Goal: Navigation & Orientation: Find specific page/section

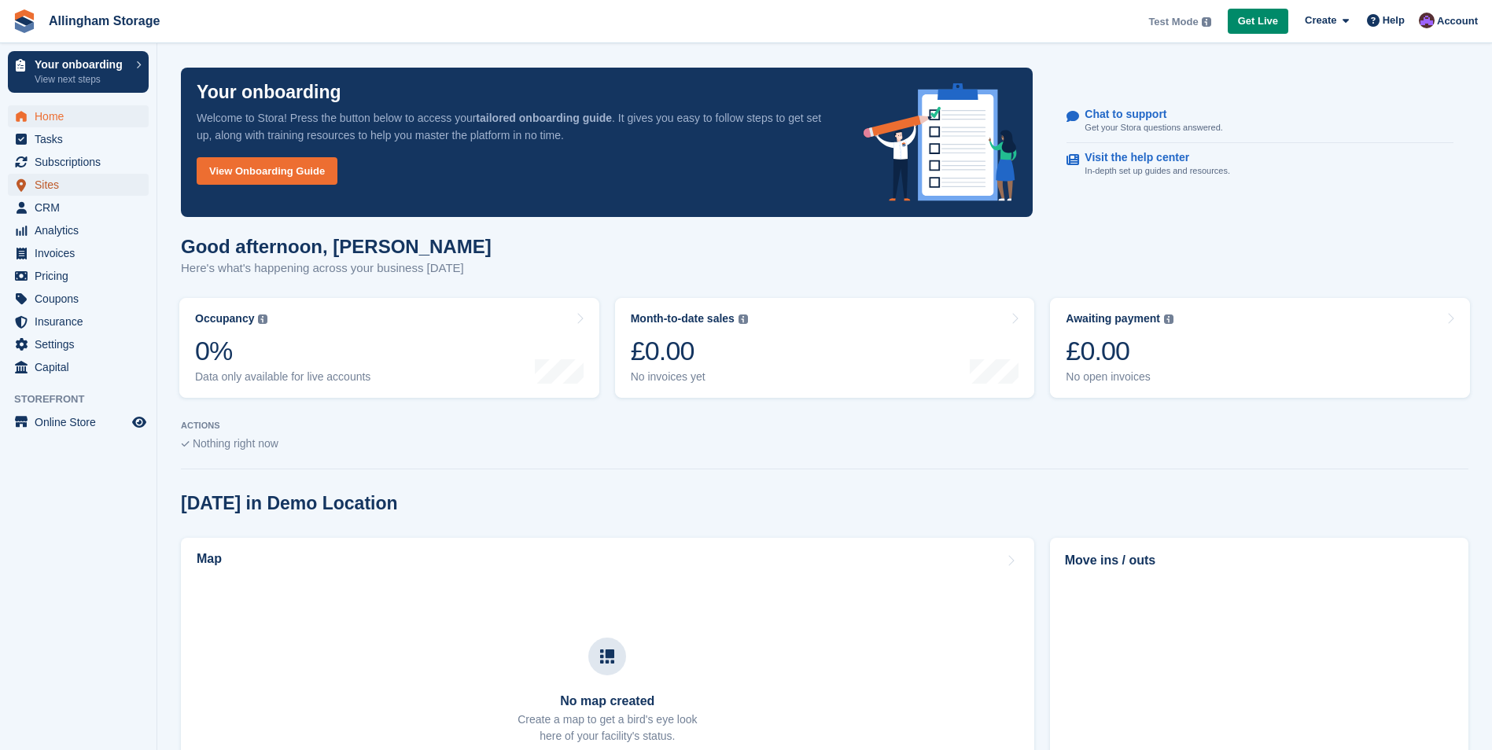
click at [75, 188] on span "Sites" at bounding box center [82, 185] width 94 height 22
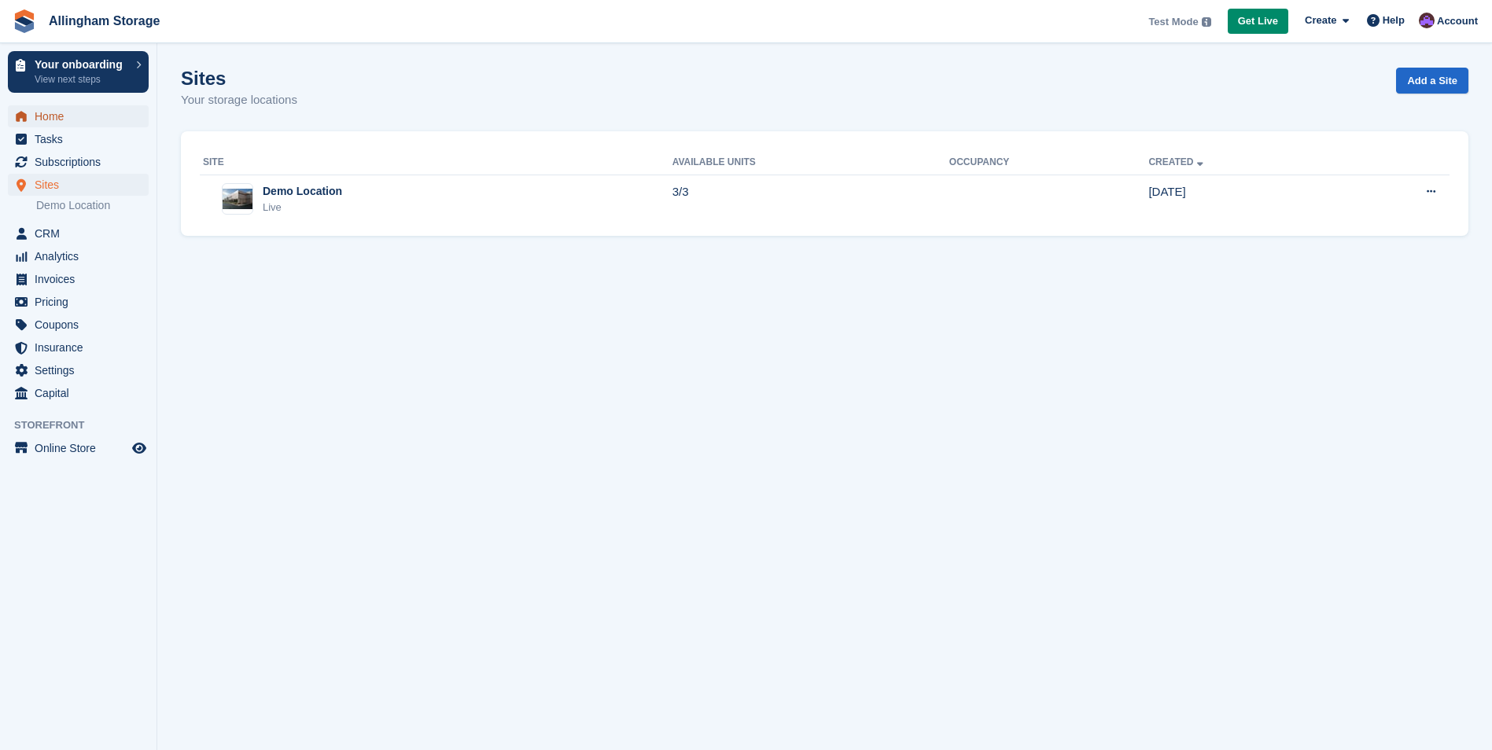
click at [58, 114] on span "Home" at bounding box center [82, 116] width 94 height 22
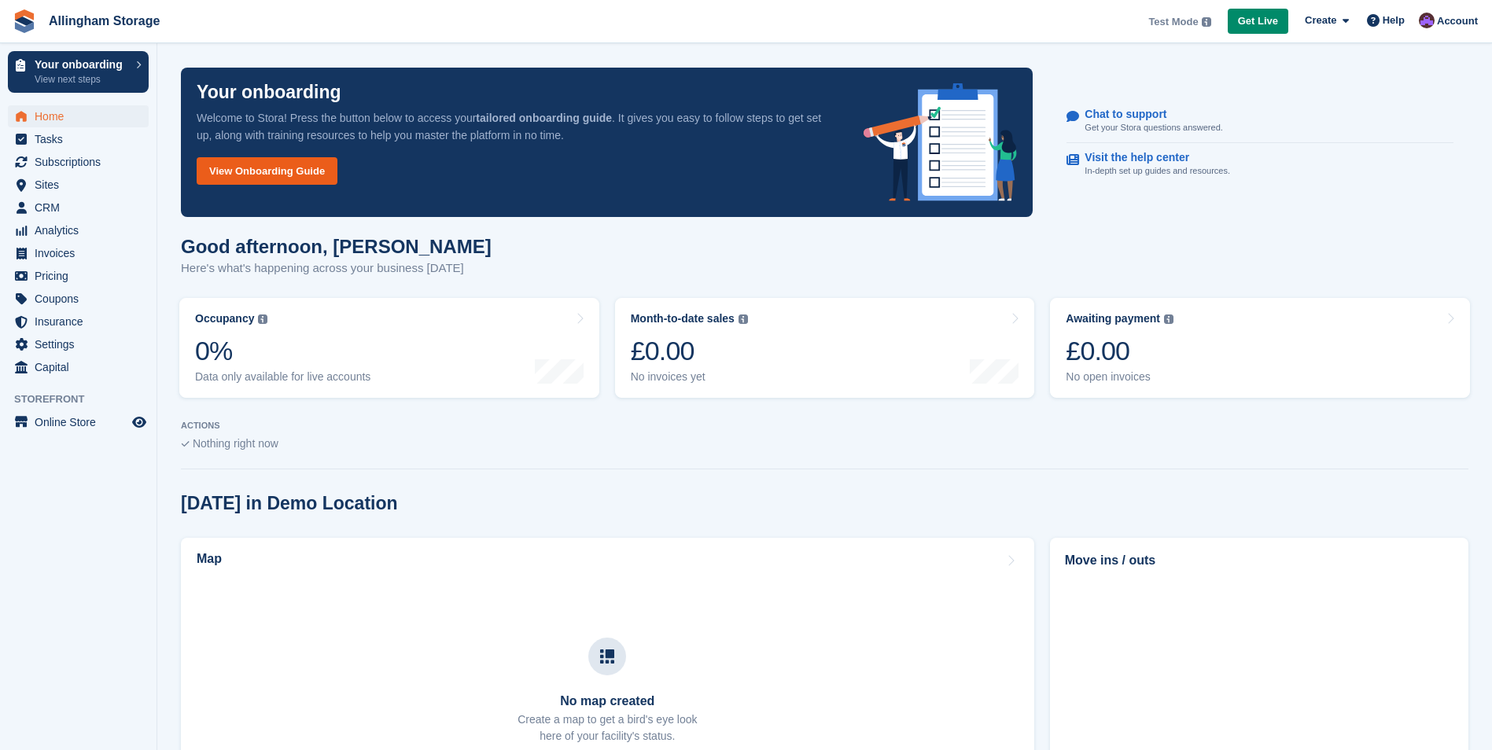
click at [283, 164] on link "View Onboarding Guide" at bounding box center [267, 171] width 141 height 28
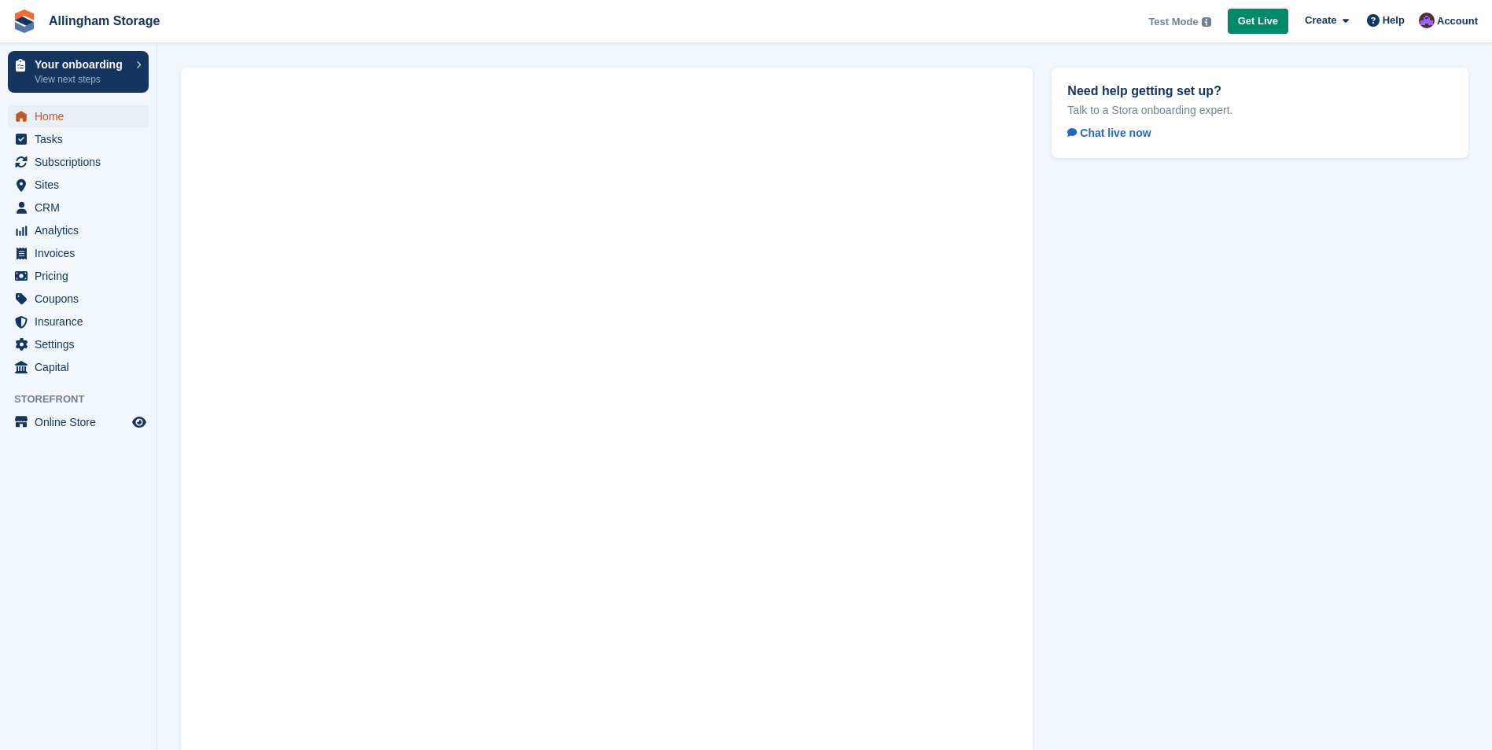
click at [51, 116] on span "Home" at bounding box center [82, 116] width 94 height 22
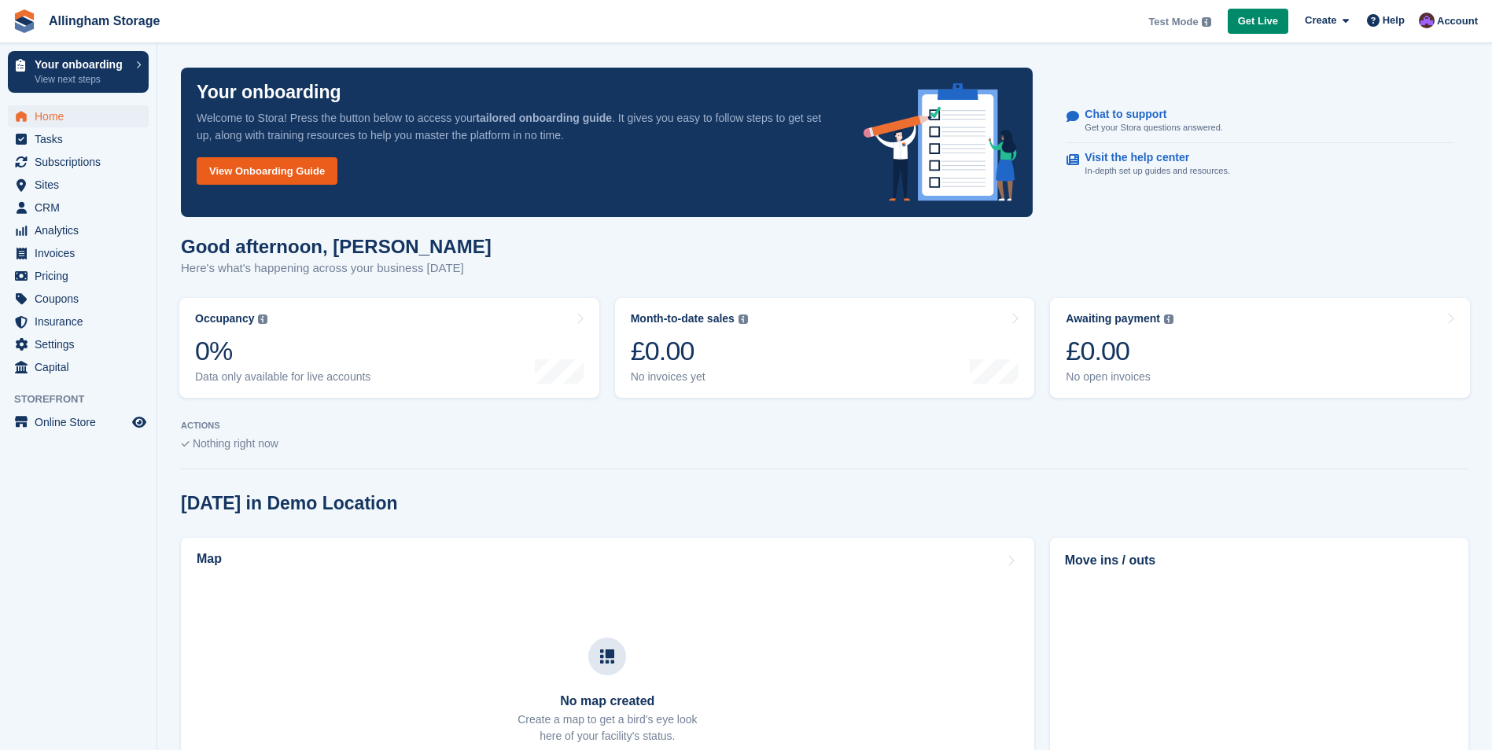
click at [250, 165] on link "View Onboarding Guide" at bounding box center [267, 171] width 141 height 28
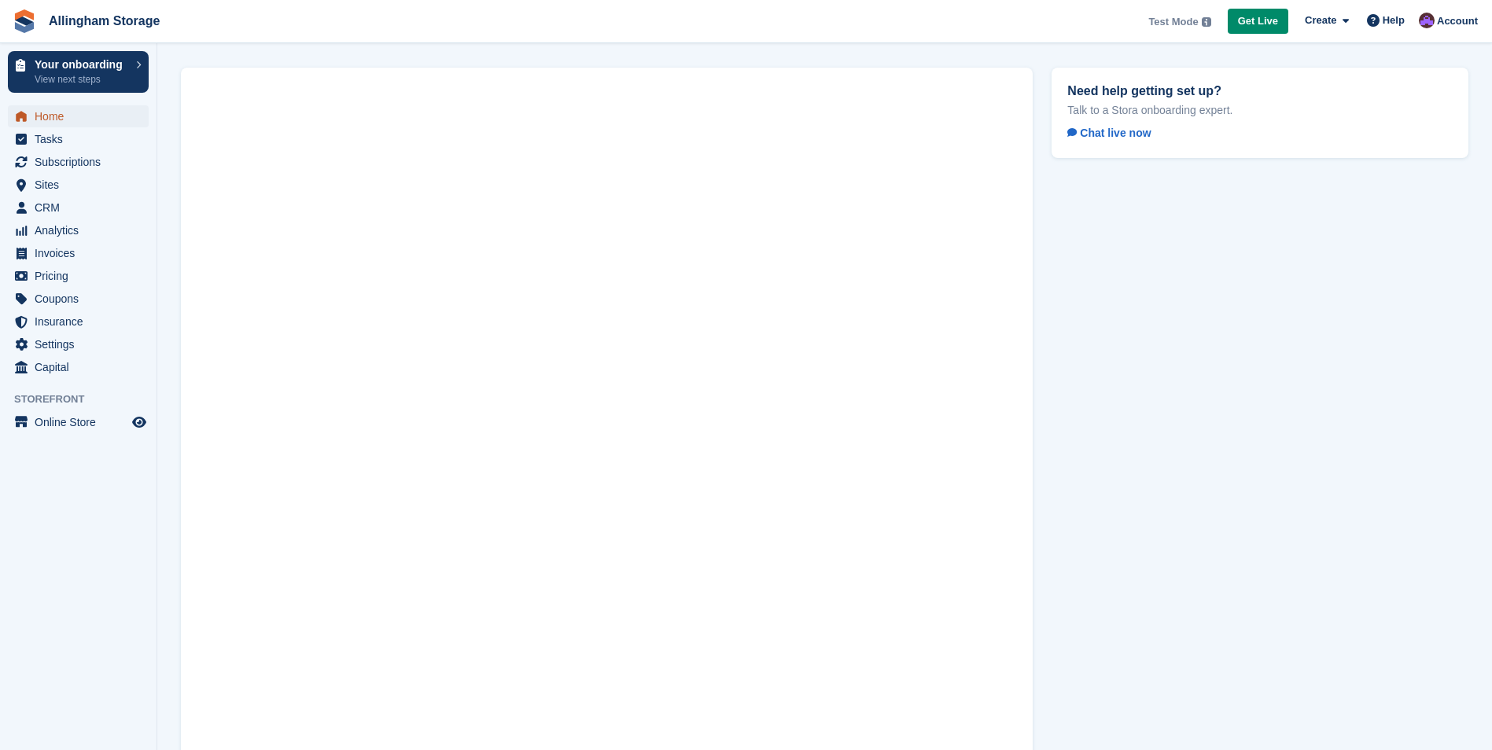
click at [75, 117] on span "Home" at bounding box center [82, 116] width 94 height 22
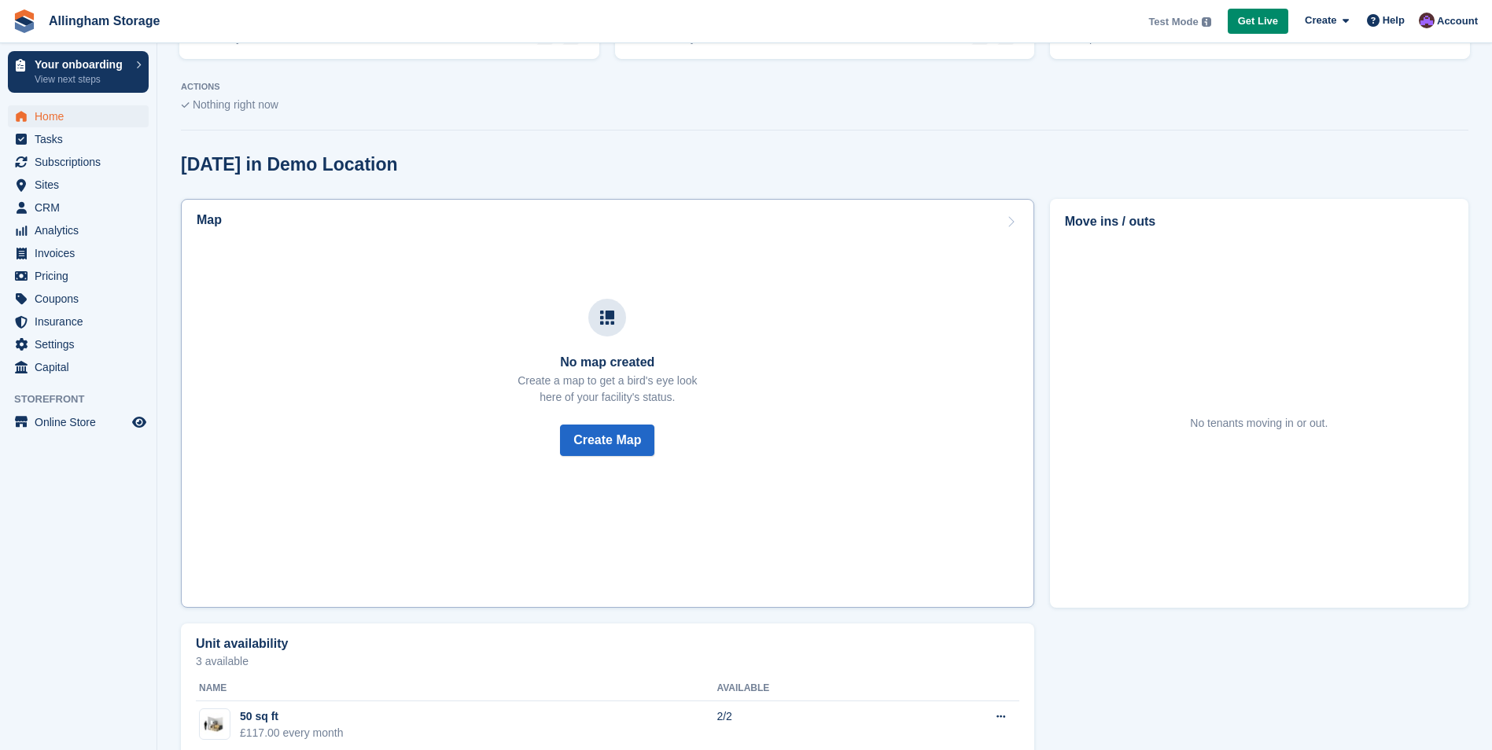
scroll to position [189, 0]
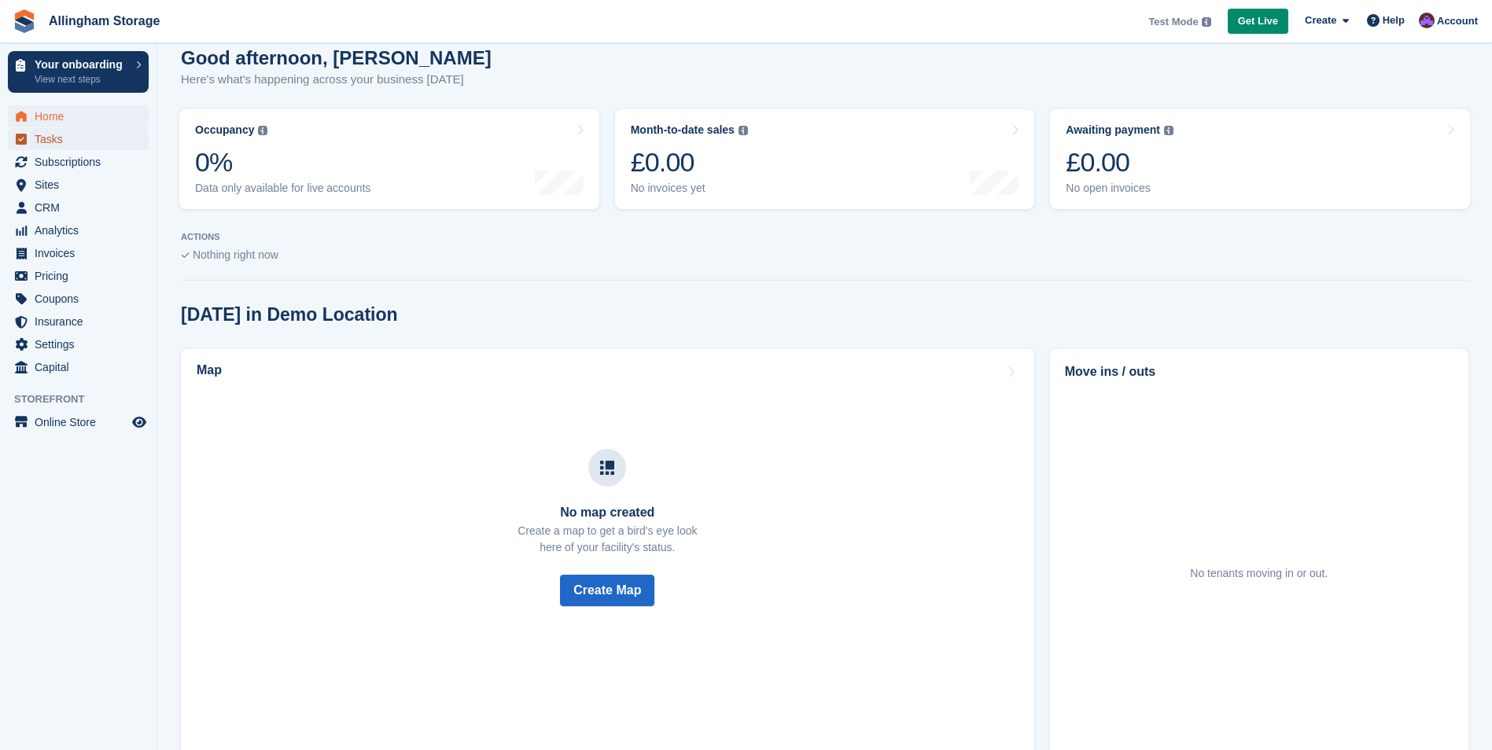
click at [31, 144] on link "Tasks" at bounding box center [78, 139] width 141 height 22
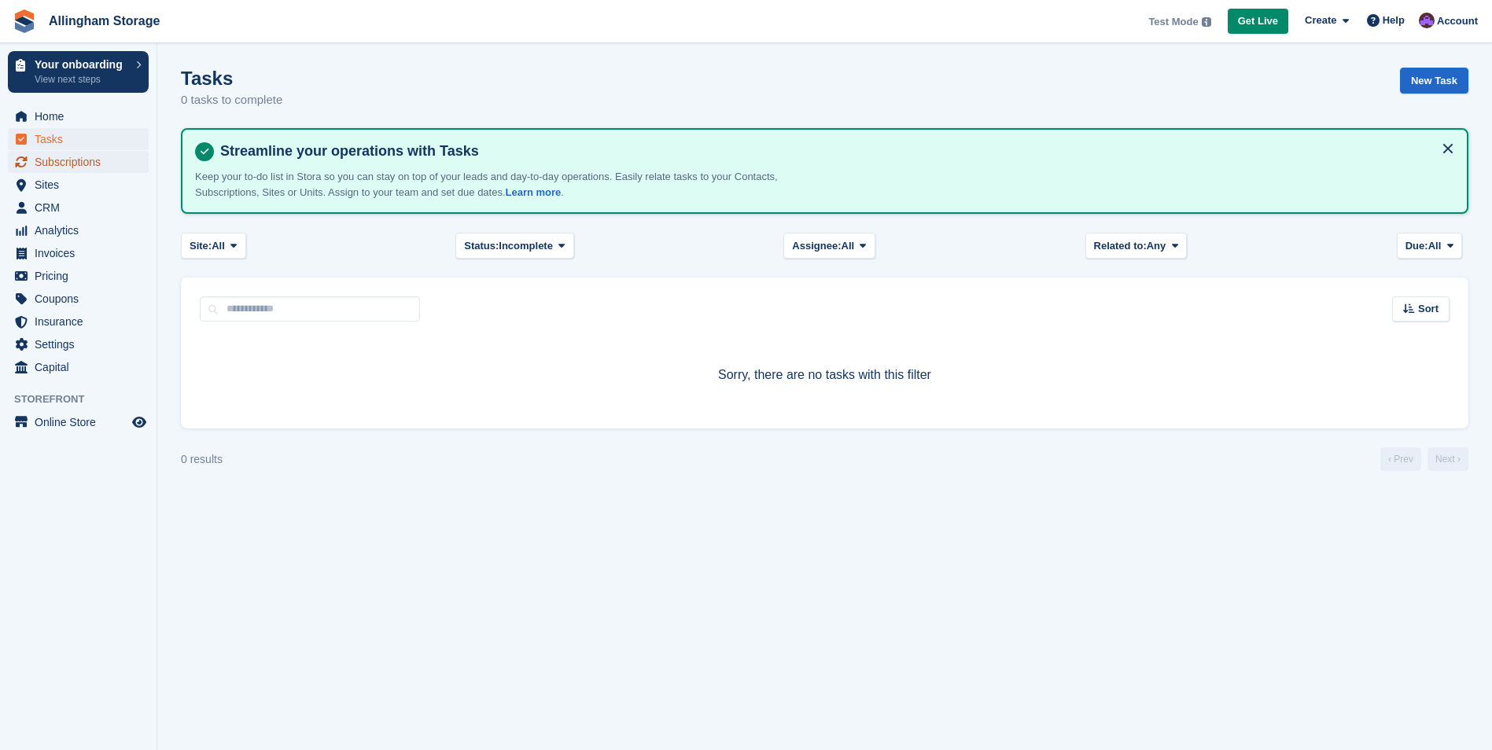
click at [76, 163] on span "Subscriptions" at bounding box center [82, 162] width 94 height 22
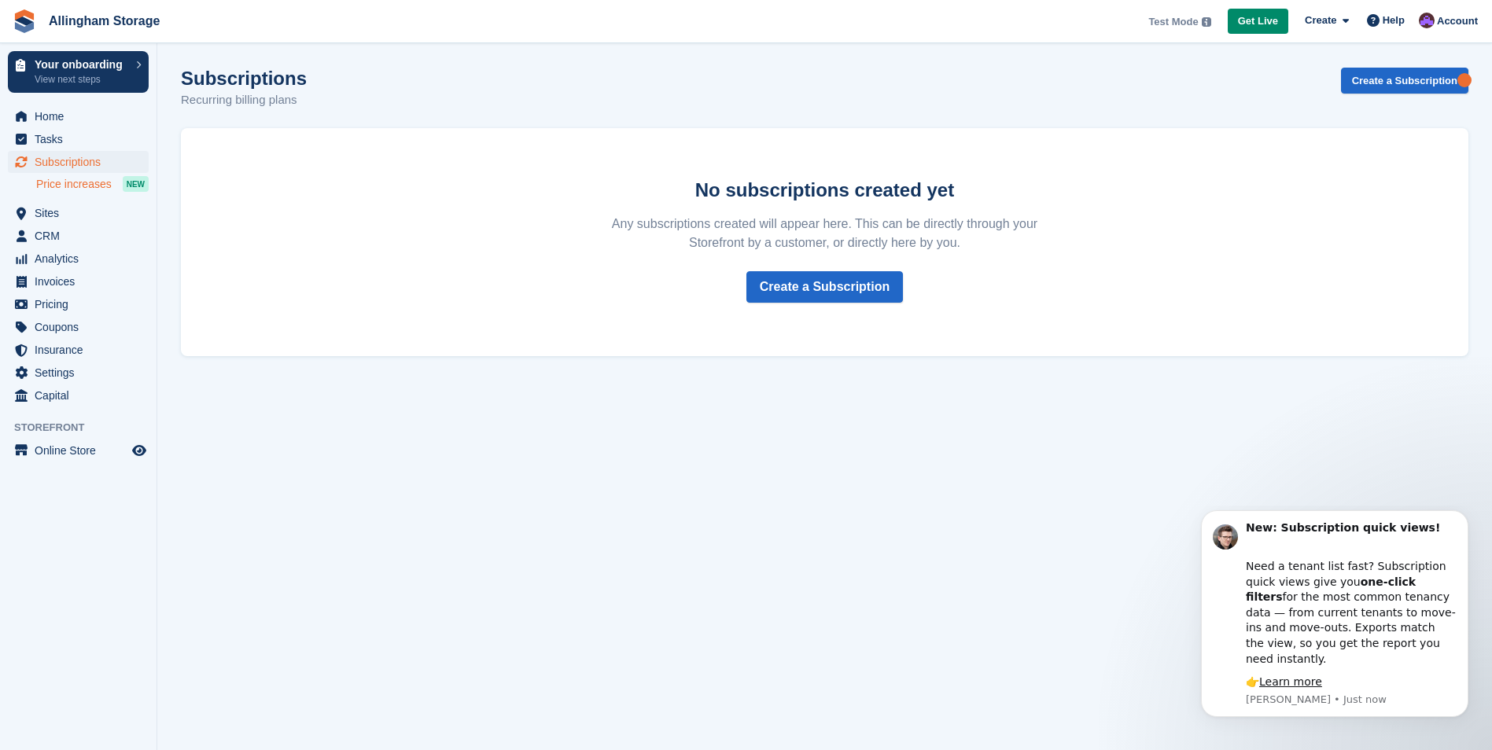
click at [59, 190] on span "Price increases" at bounding box center [73, 184] width 75 height 15
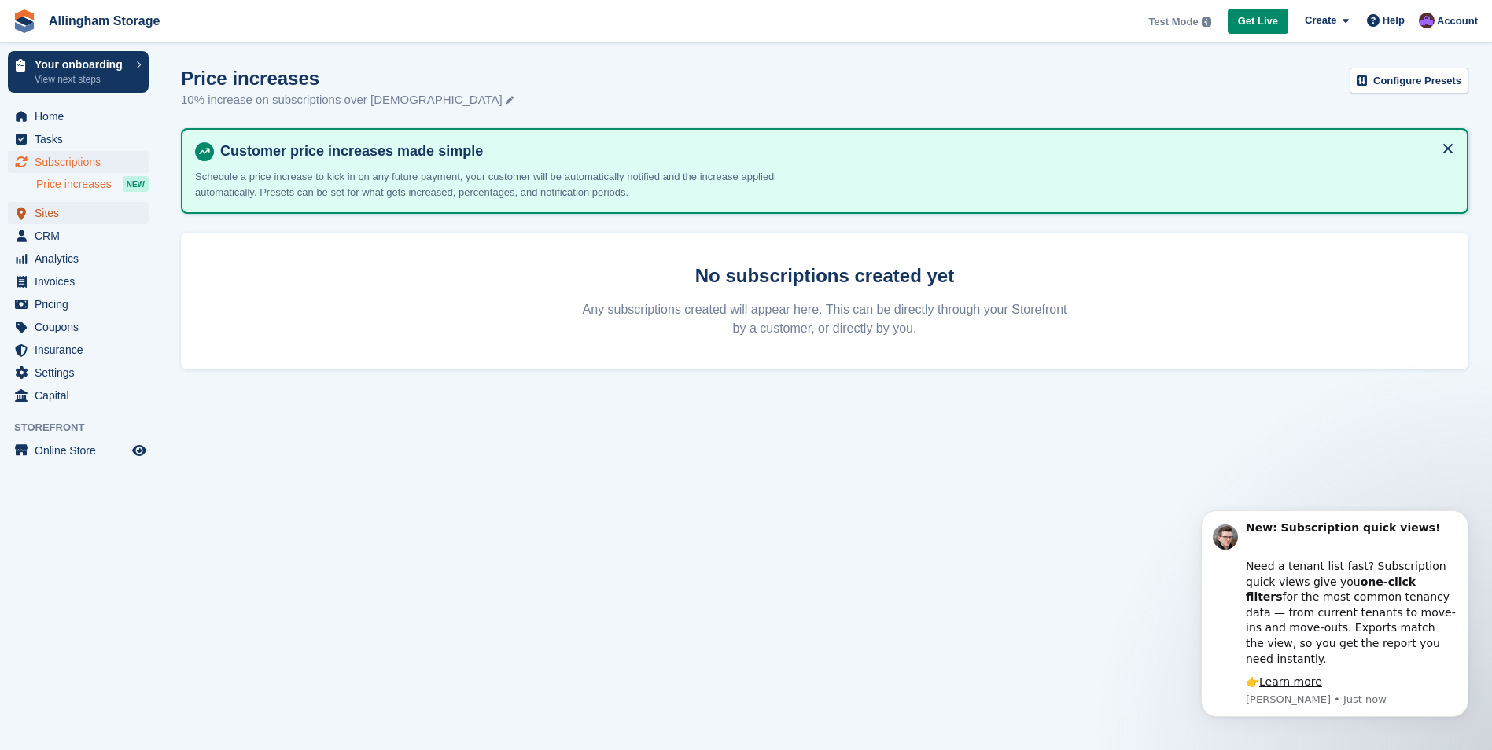
click at [46, 213] on span "Sites" at bounding box center [82, 213] width 94 height 22
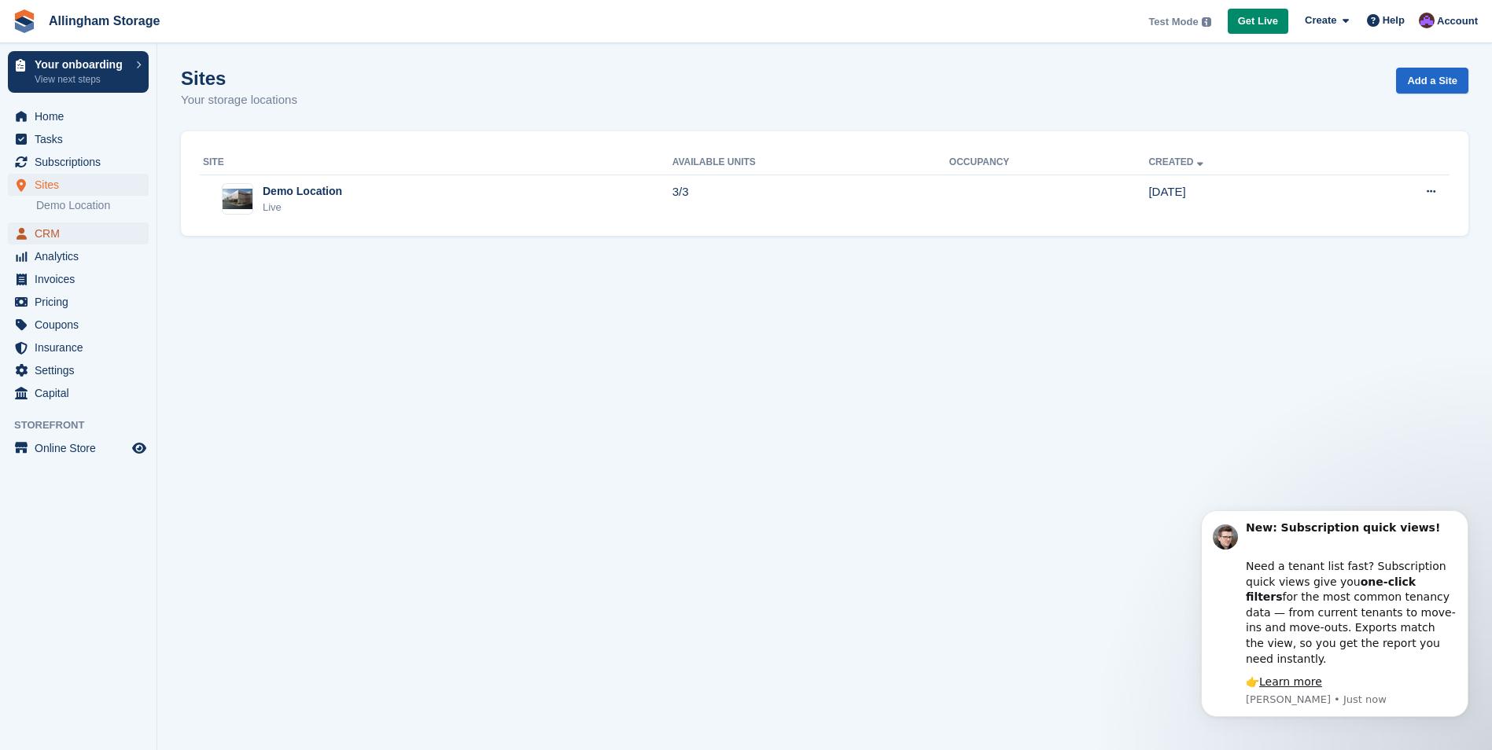
click at [42, 236] on span "CRM" at bounding box center [82, 234] width 94 height 22
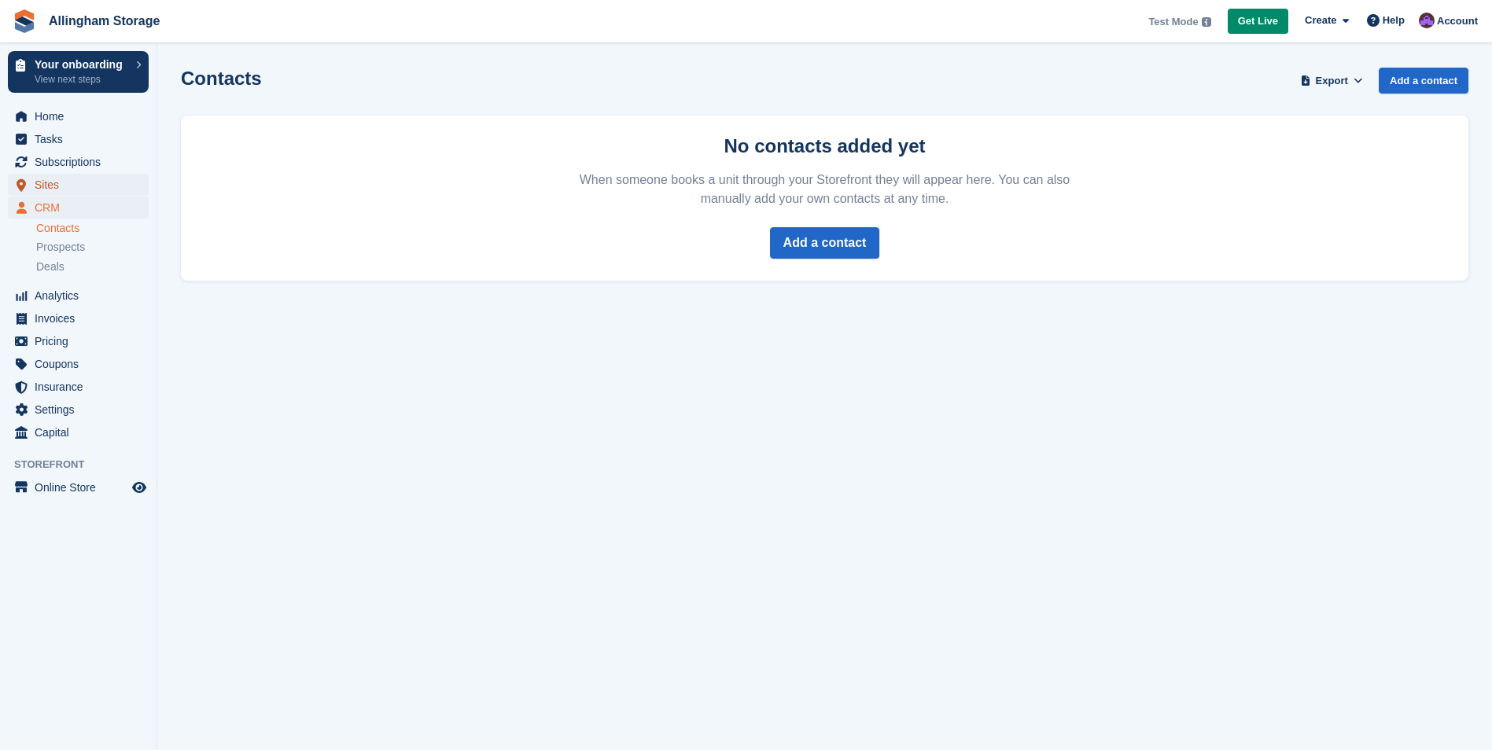
click at [42, 193] on span "Sites" at bounding box center [82, 185] width 94 height 22
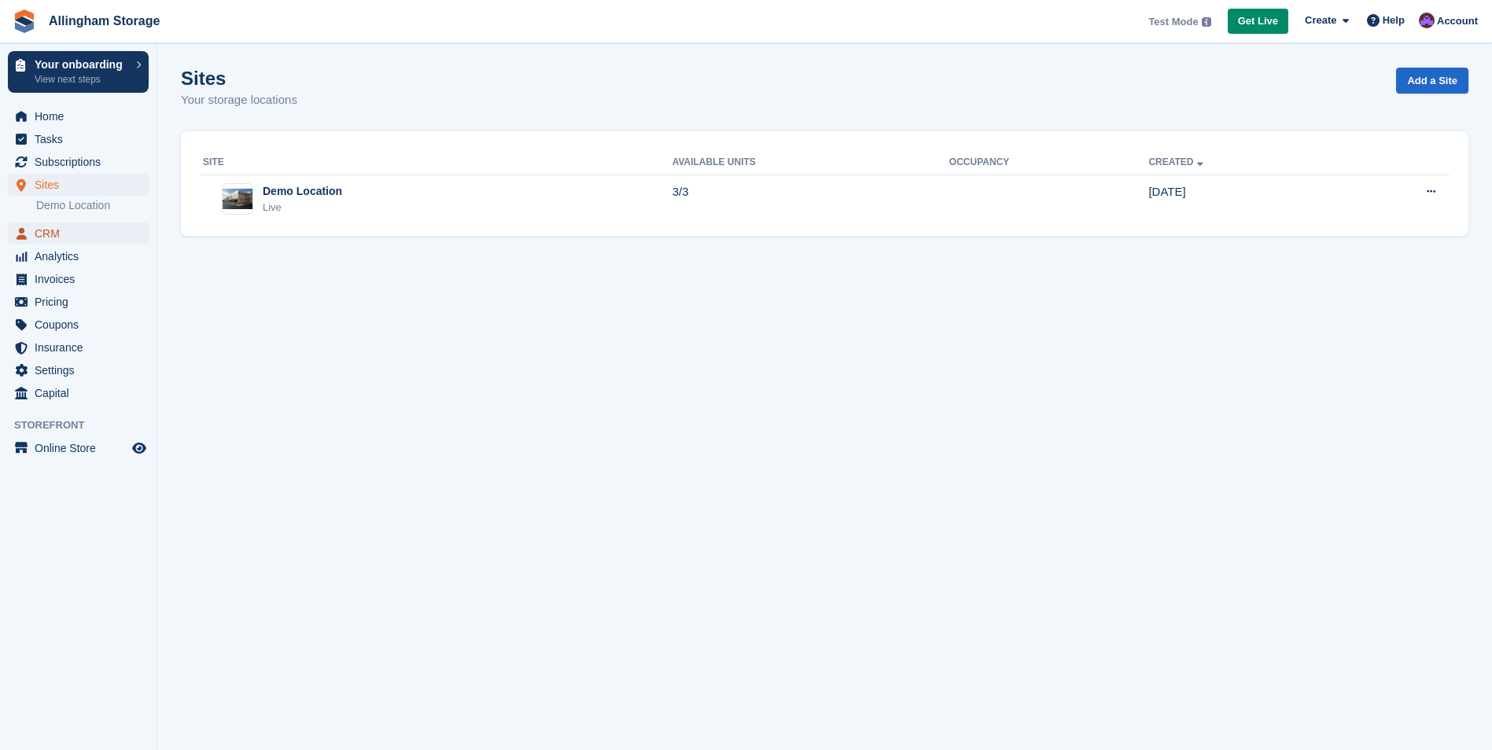
click at [68, 229] on span "CRM" at bounding box center [82, 234] width 94 height 22
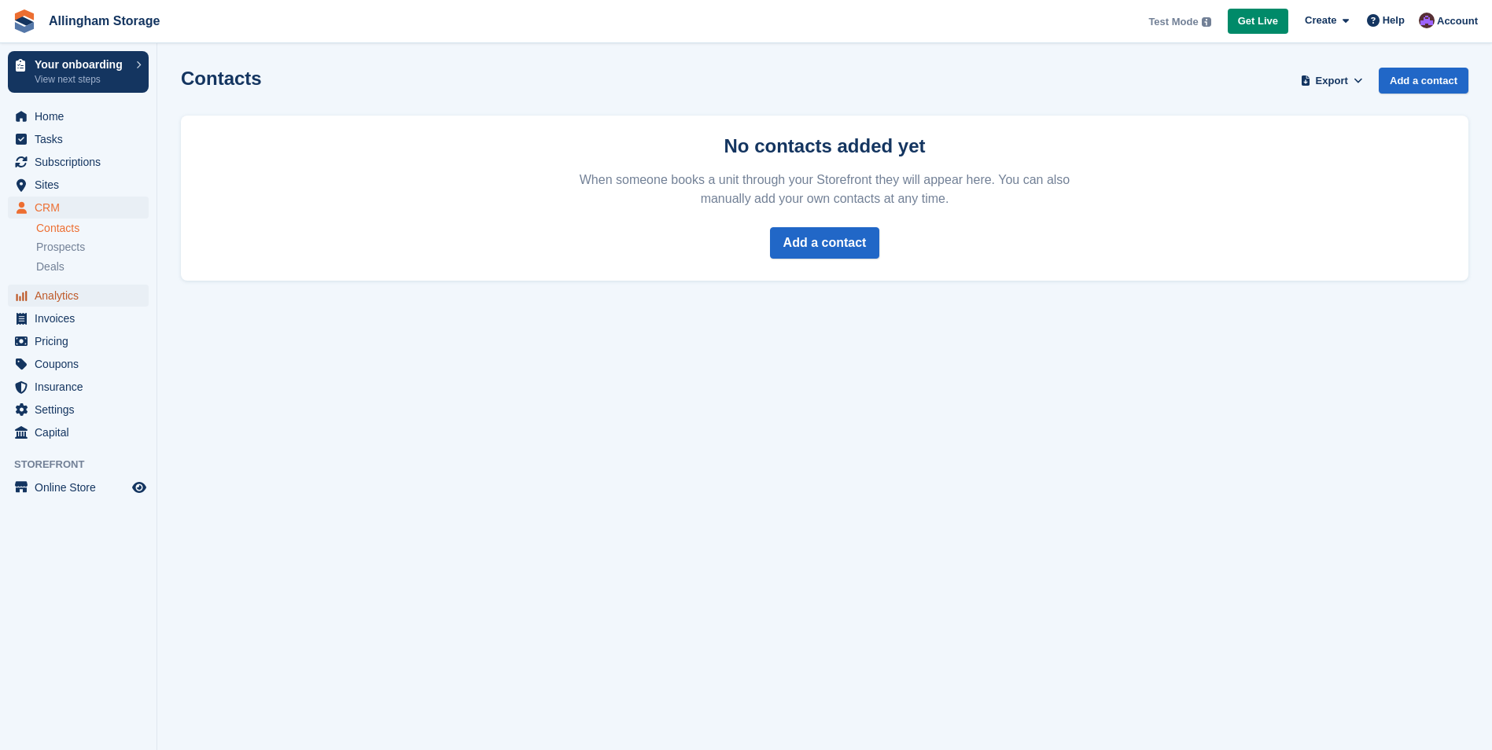
click at [48, 292] on span "Analytics" at bounding box center [82, 296] width 94 height 22
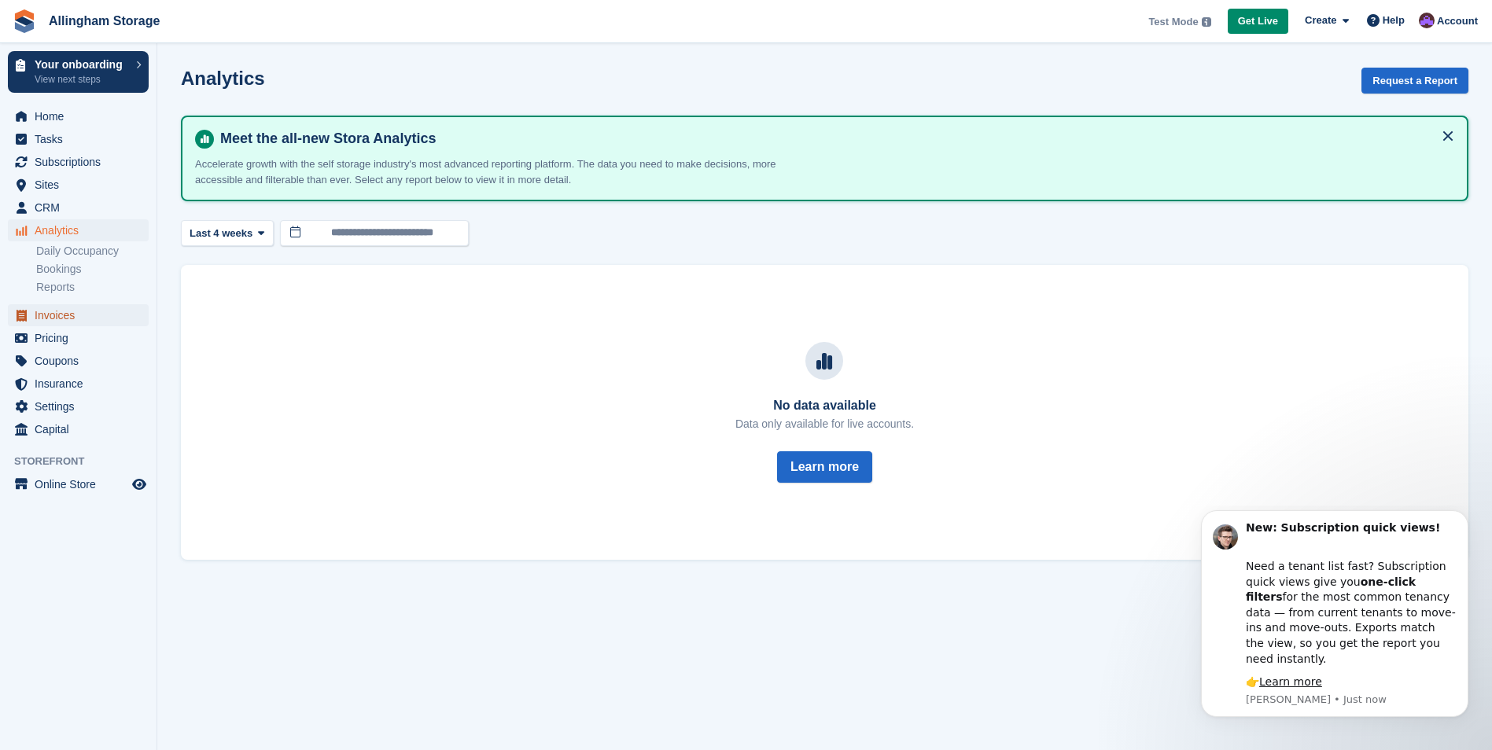
click at [42, 325] on span "Invoices" at bounding box center [82, 315] width 94 height 22
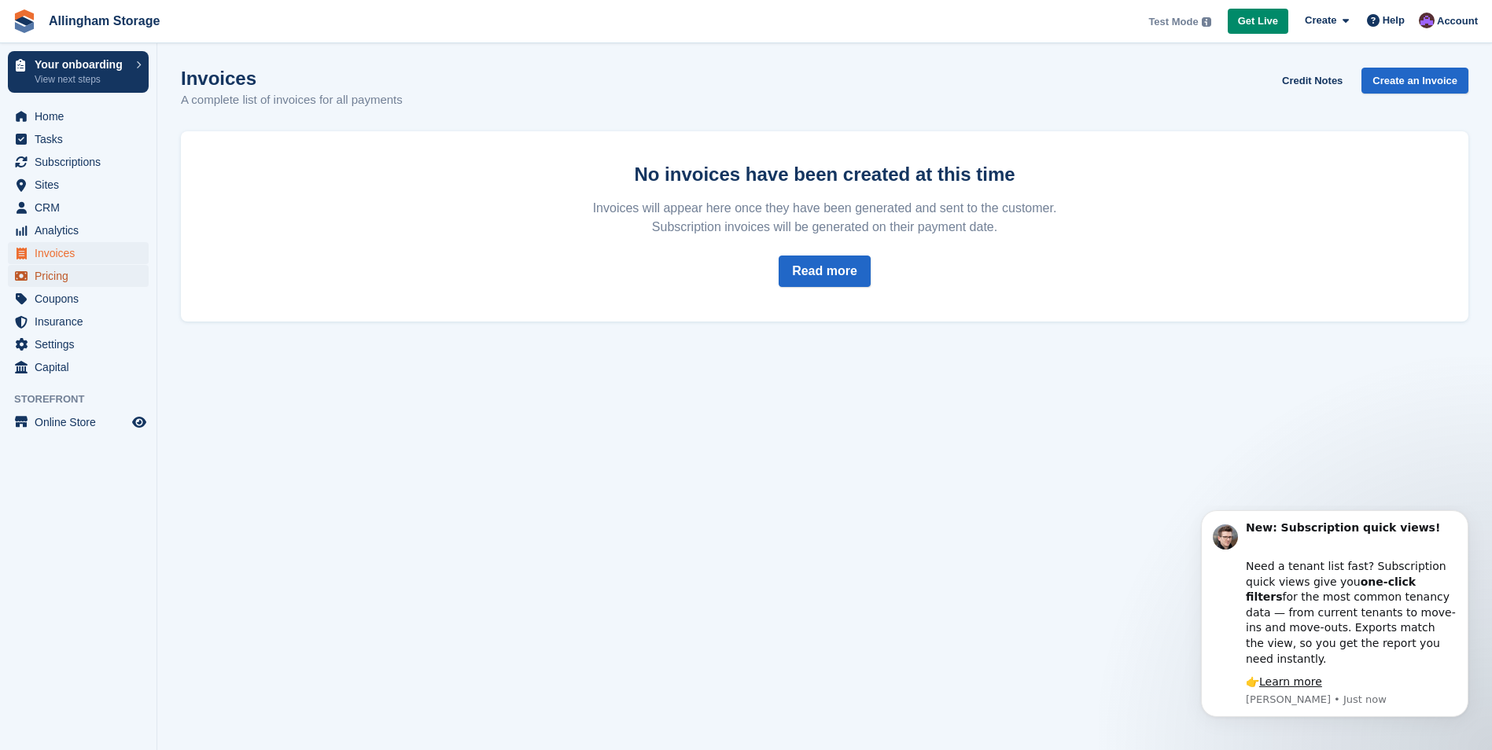
click at [49, 274] on span "Pricing" at bounding box center [82, 276] width 94 height 22
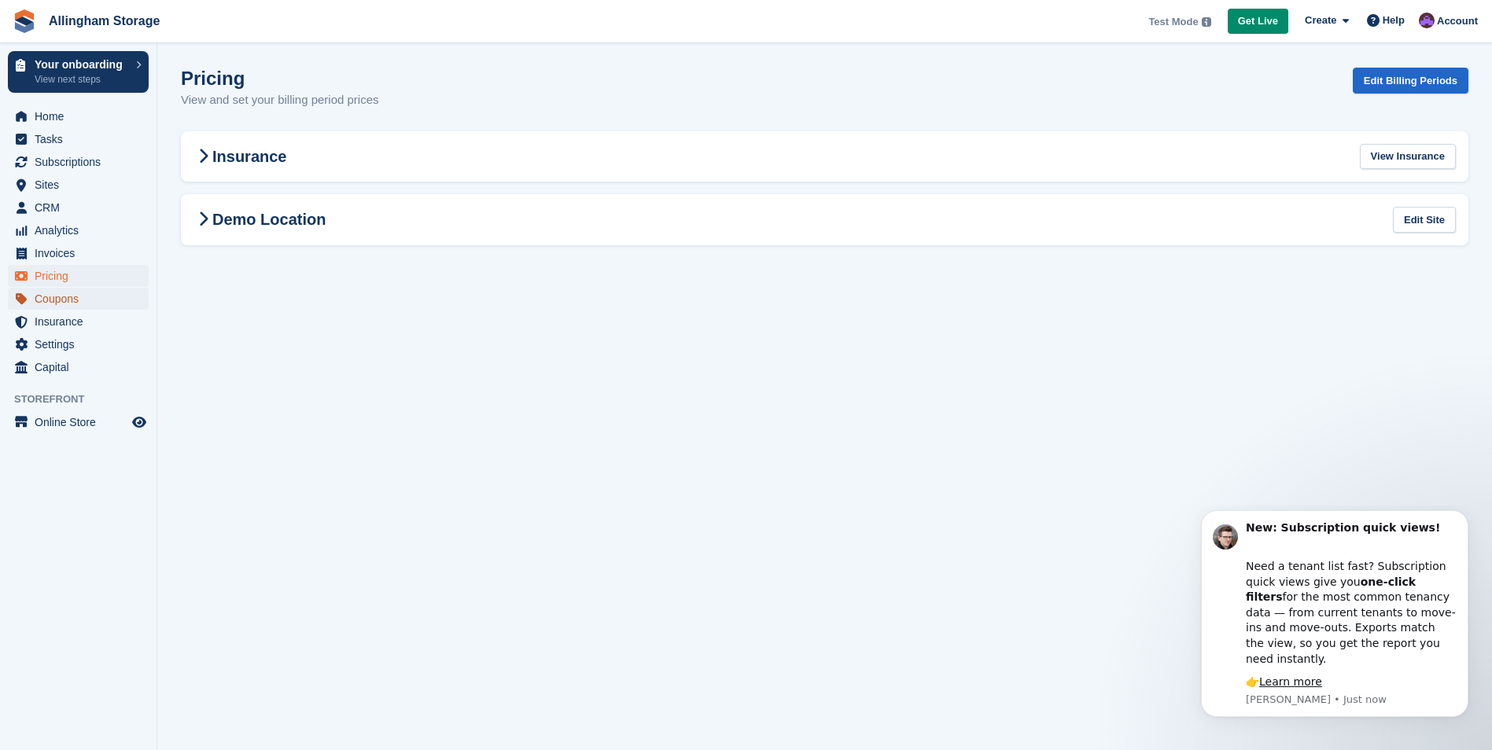
click at [73, 301] on span "Coupons" at bounding box center [82, 299] width 94 height 22
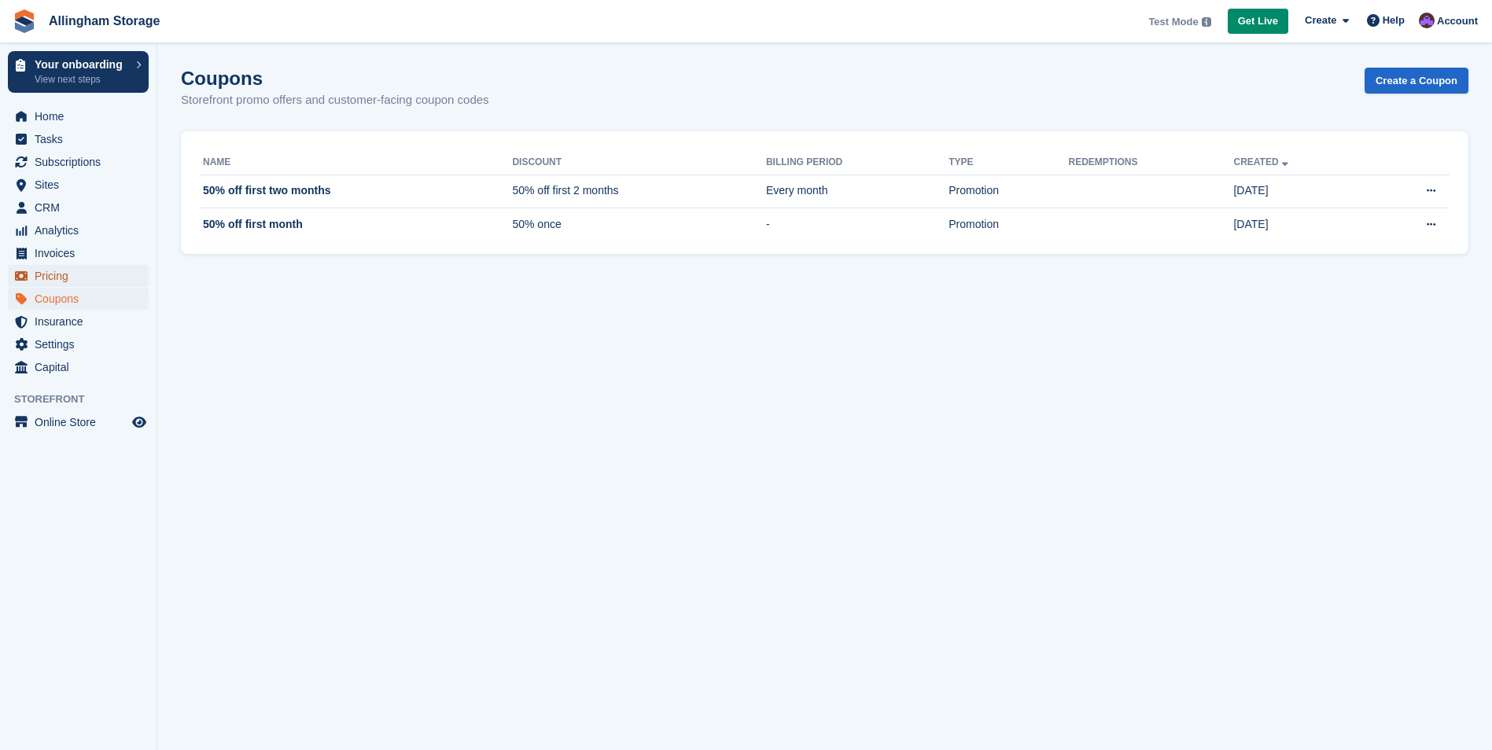
click at [64, 269] on span "Pricing" at bounding box center [82, 276] width 94 height 22
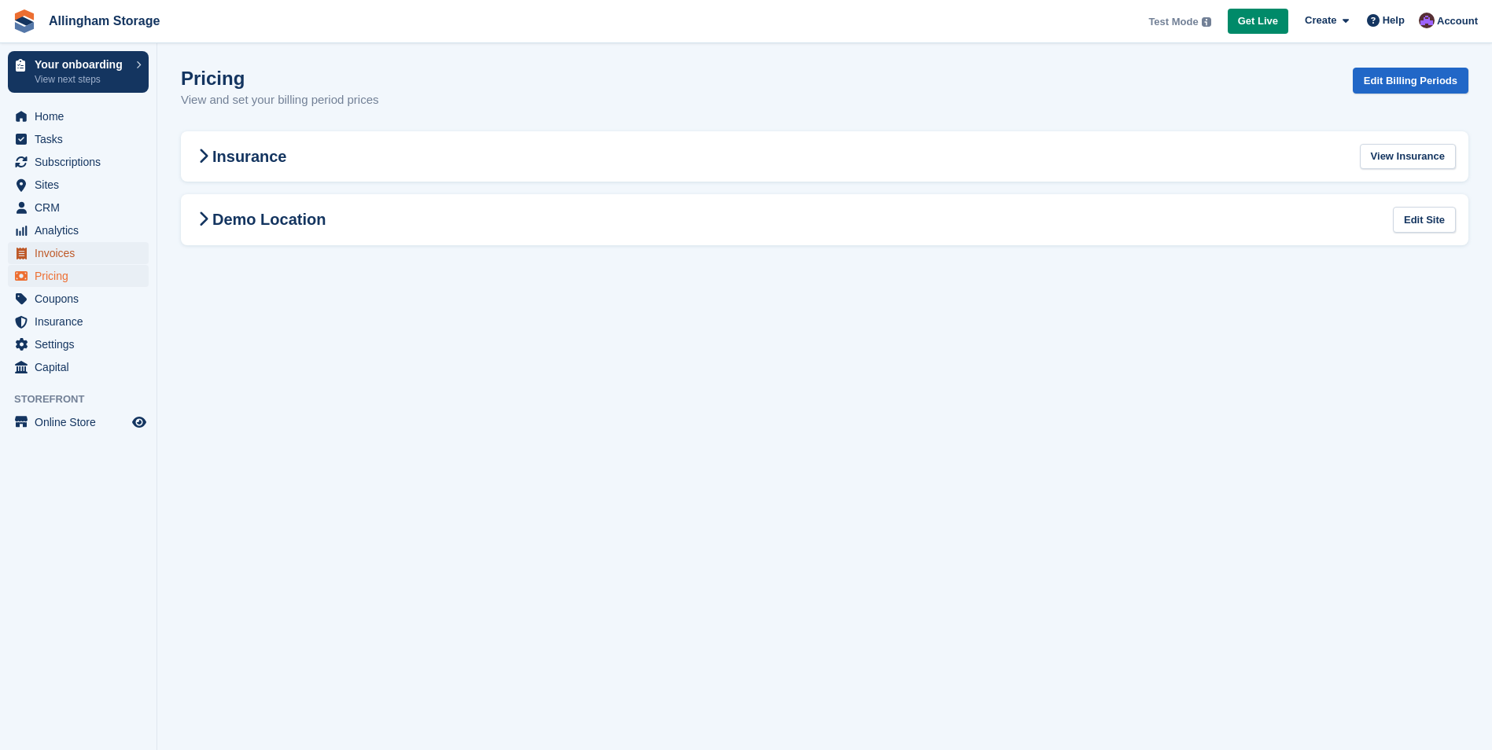
click at [46, 255] on span "Invoices" at bounding box center [82, 253] width 94 height 22
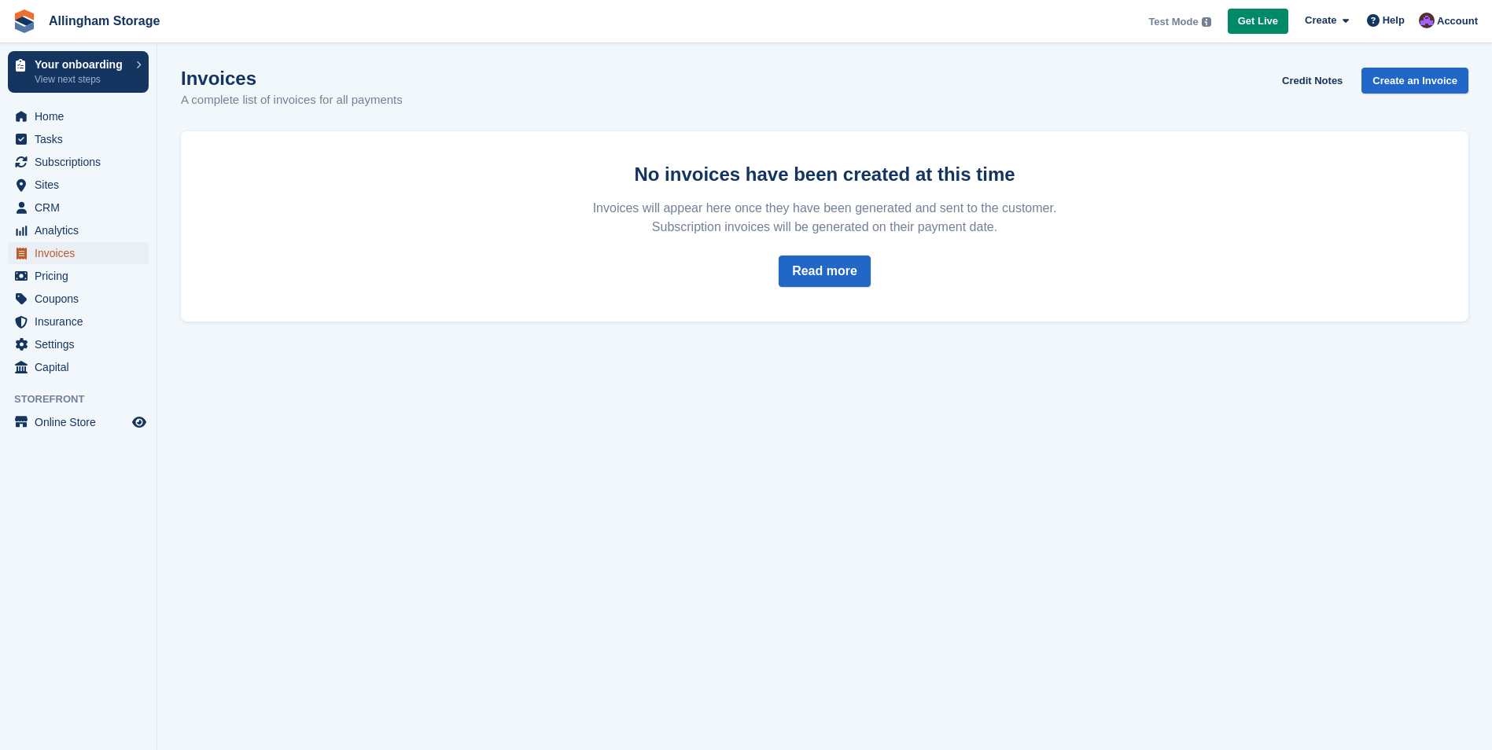
click at [47, 251] on span "Invoices" at bounding box center [82, 253] width 94 height 22
click at [821, 266] on link "Read more" at bounding box center [825, 271] width 92 height 31
